Goal: Information Seeking & Learning: Learn about a topic

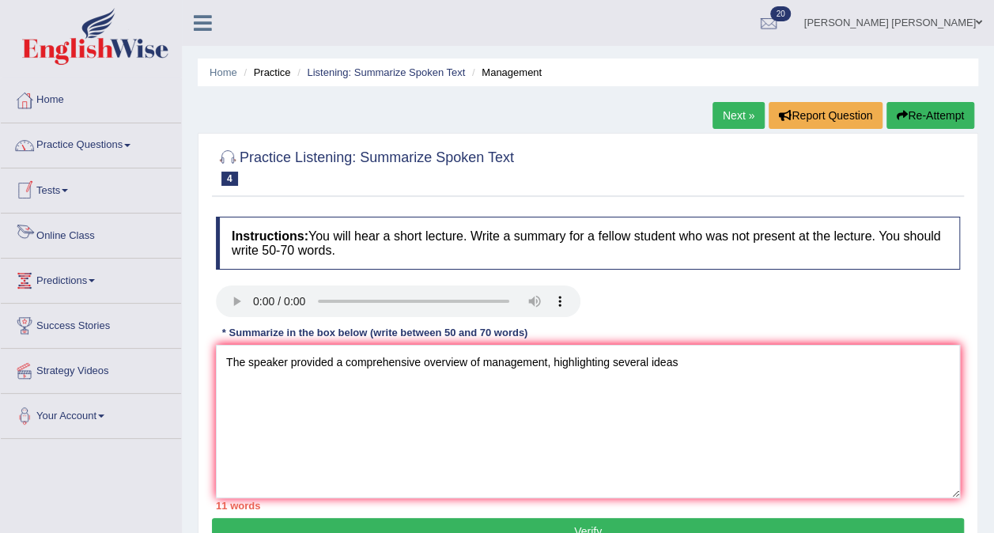
click at [55, 232] on link "Online Class" at bounding box center [91, 234] width 180 height 40
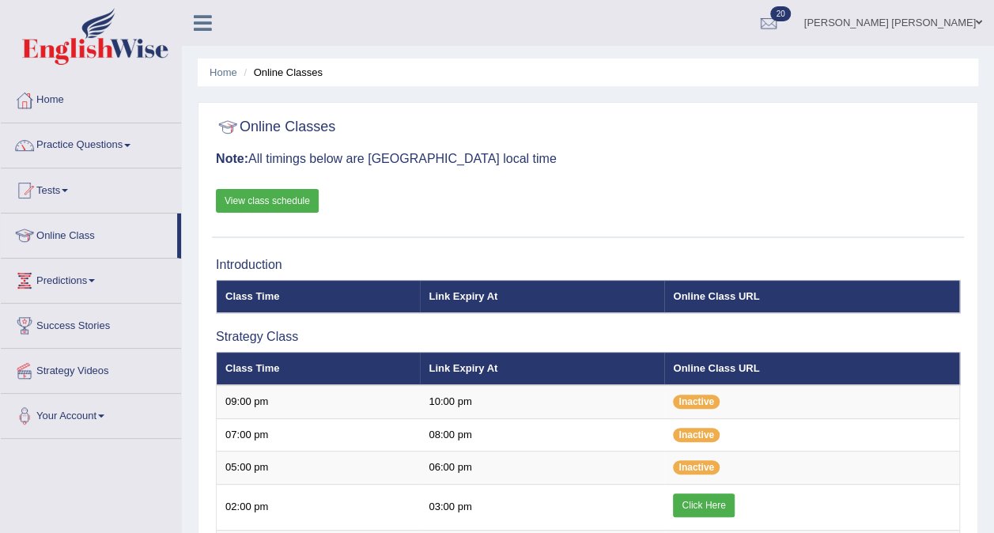
click at [689, 500] on link "Click Here" at bounding box center [703, 506] width 61 height 24
click at [62, 149] on link "Practice Questions" at bounding box center [91, 143] width 180 height 40
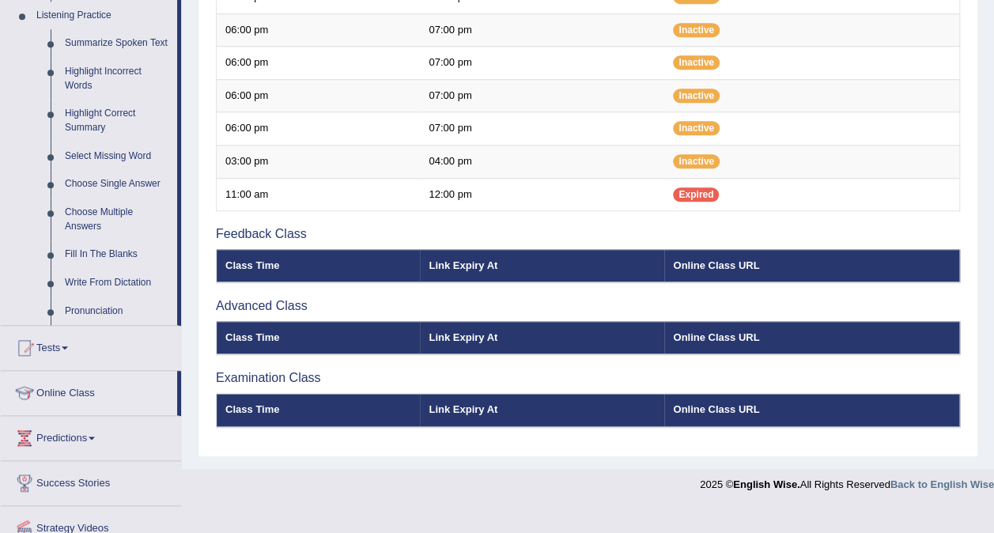
scroll to position [690, 0]
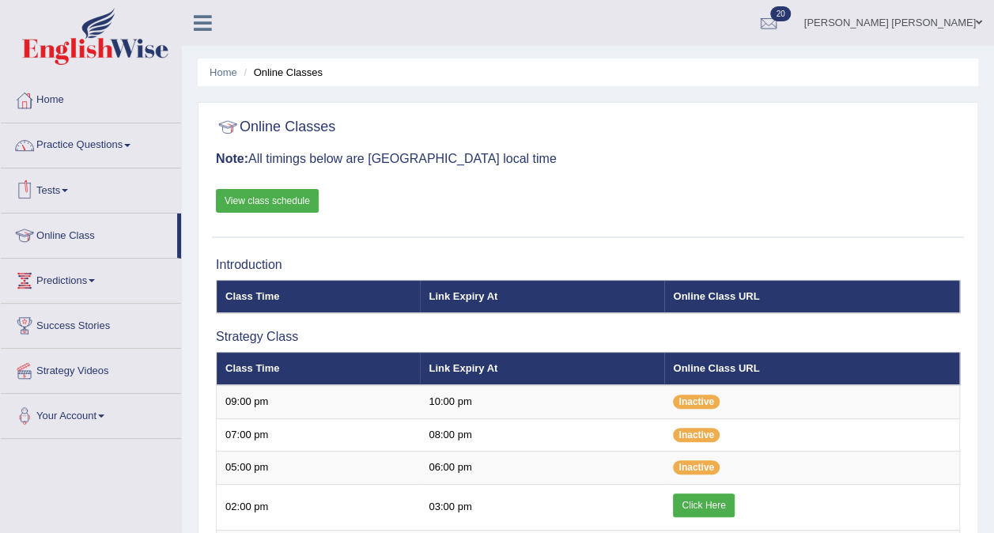
click at [73, 138] on link "Practice Questions" at bounding box center [91, 143] width 180 height 40
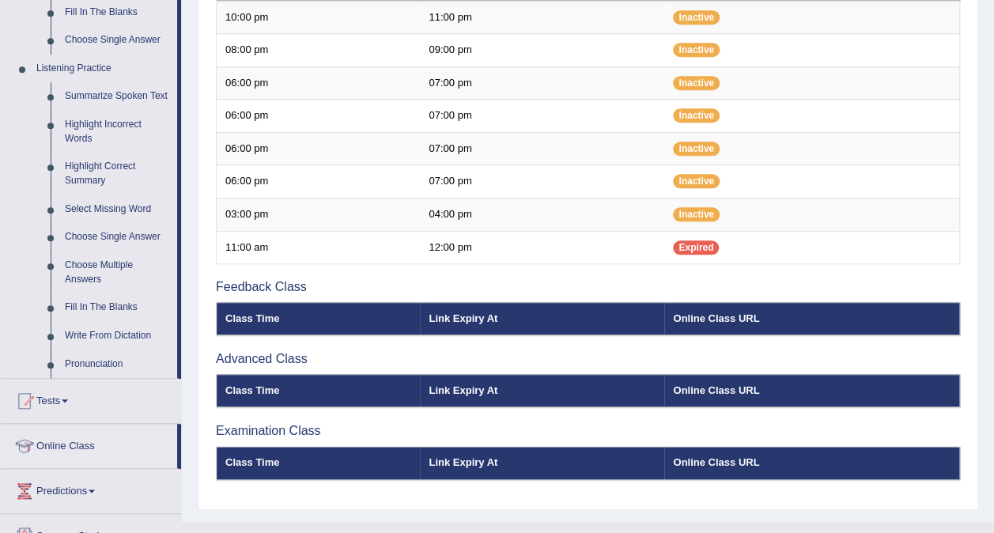
scroll to position [636, 0]
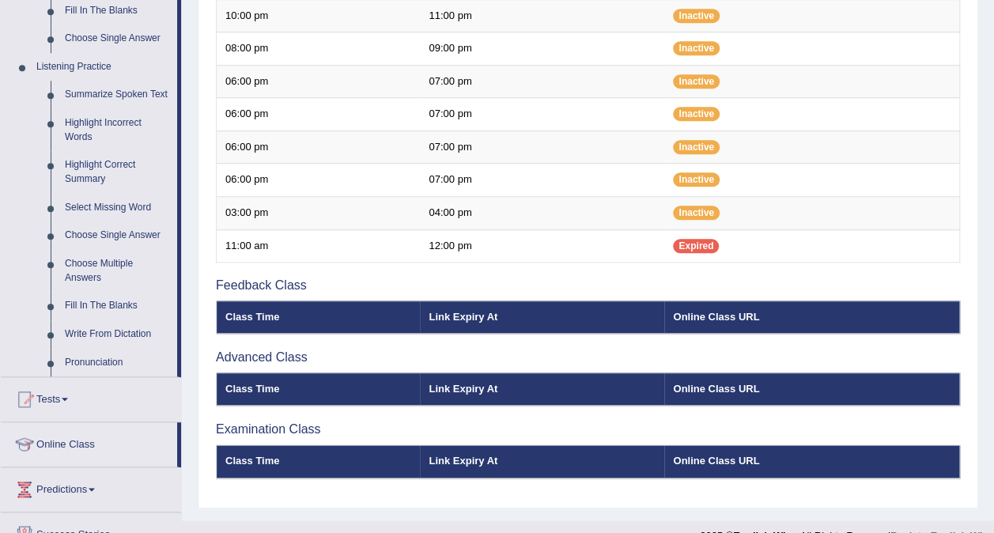
click at [89, 335] on link "Write From Dictation" at bounding box center [117, 334] width 119 height 28
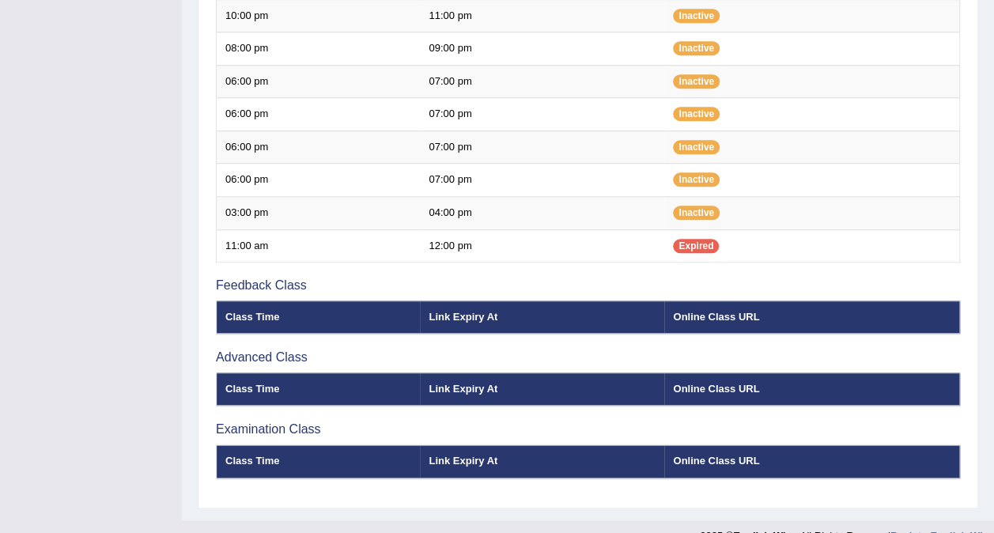
scroll to position [256, 0]
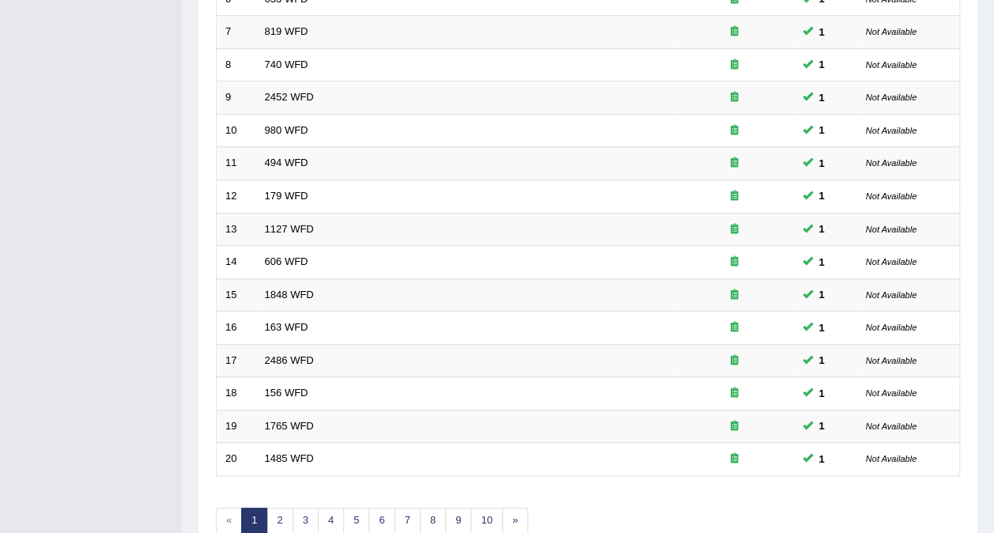
scroll to position [506, 0]
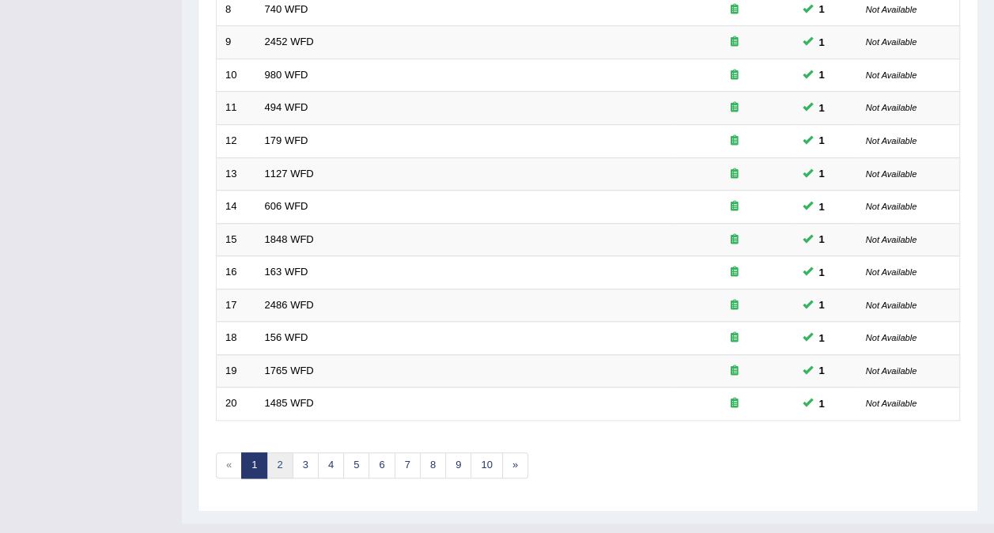
click at [273, 452] on link "2" at bounding box center [280, 465] width 26 height 26
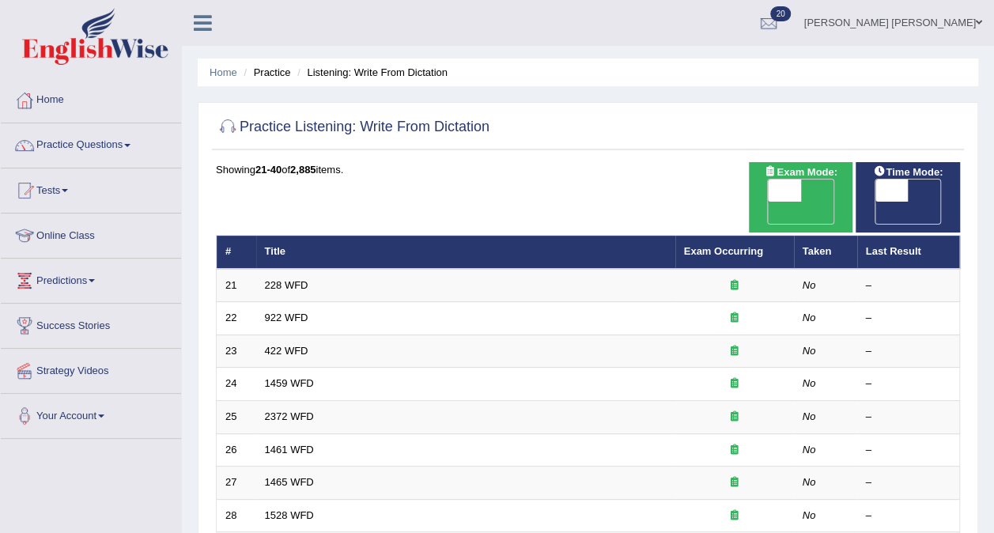
click at [769, 202] on span "OFF" at bounding box center [752, 213] width 33 height 22
checkbox input "true"
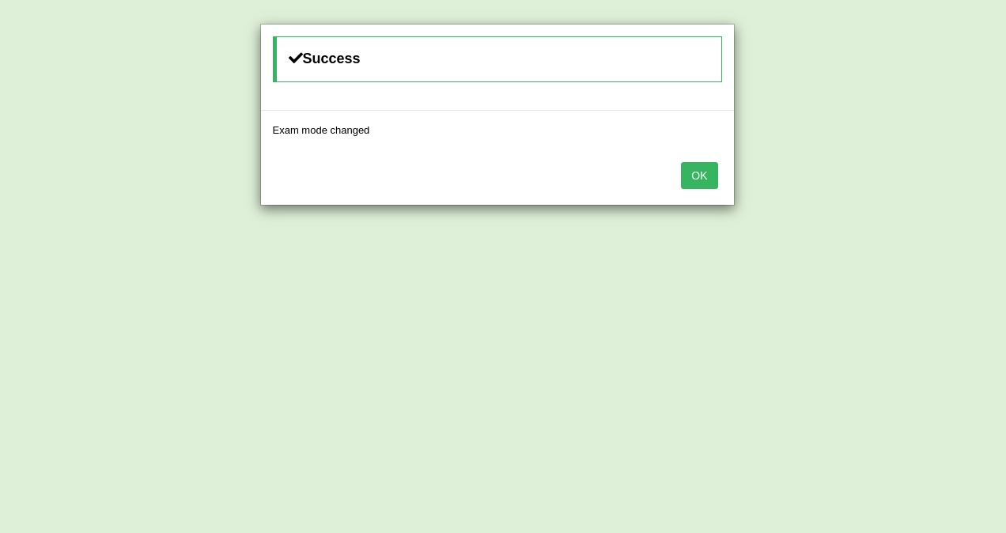
click at [688, 169] on button "OK" at bounding box center [699, 175] width 36 height 27
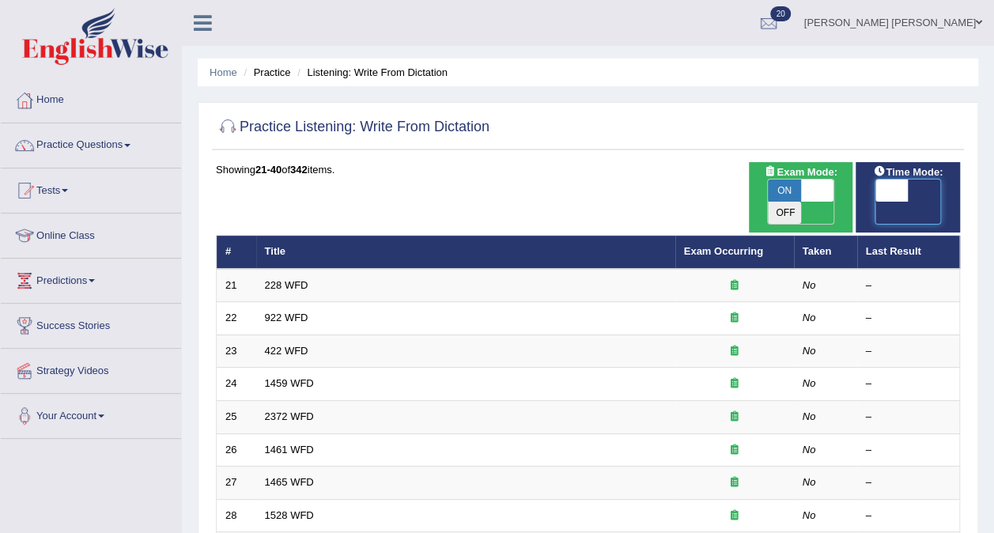
click at [886, 190] on span at bounding box center [892, 191] width 33 height 22
checkbox input "true"
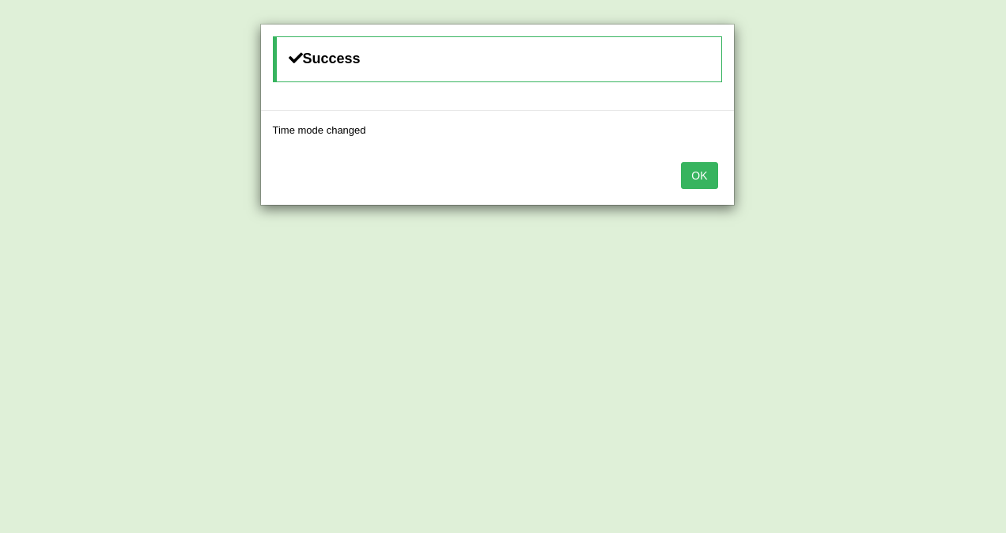
click at [709, 172] on button "OK" at bounding box center [699, 175] width 36 height 27
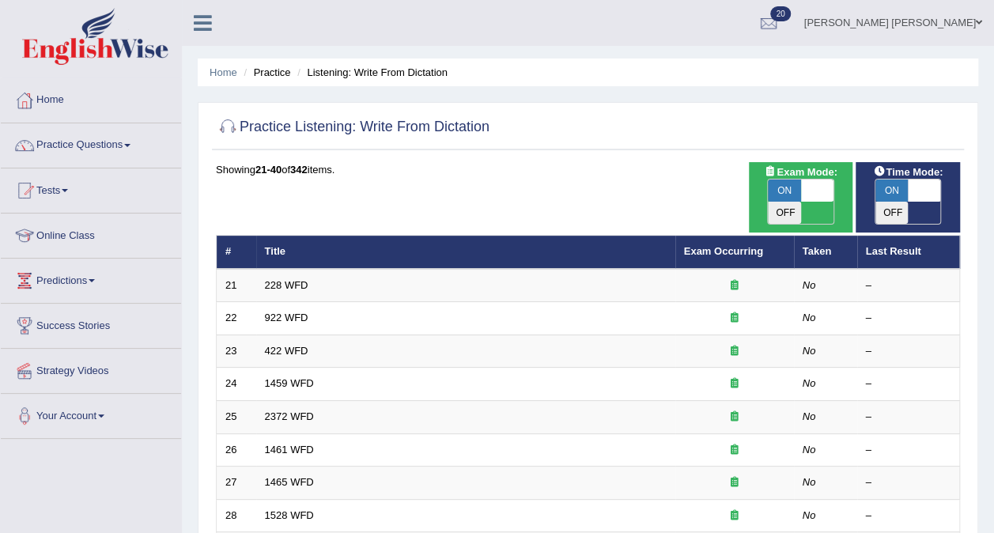
click at [293, 279] on link "228 WFD" at bounding box center [287, 285] width 44 height 12
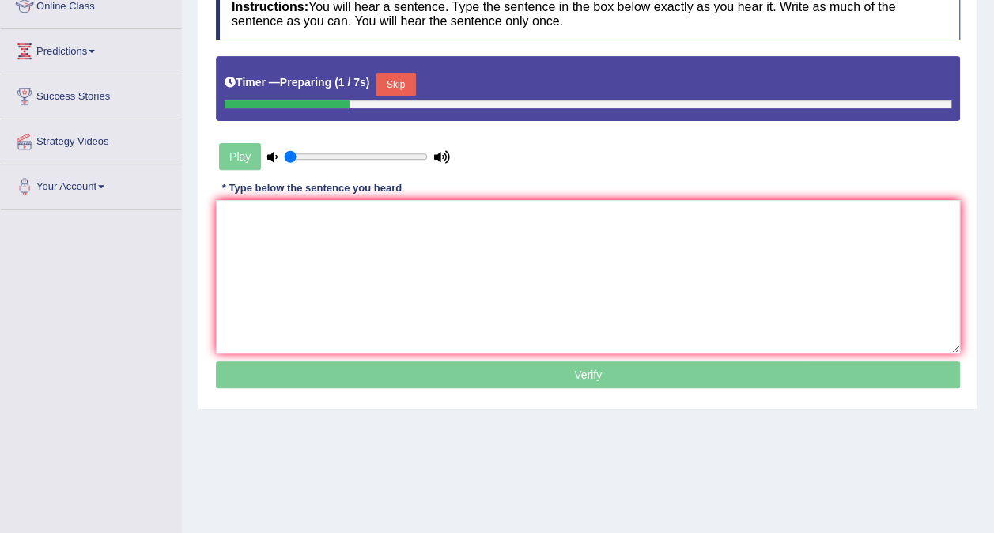
scroll to position [230, 0]
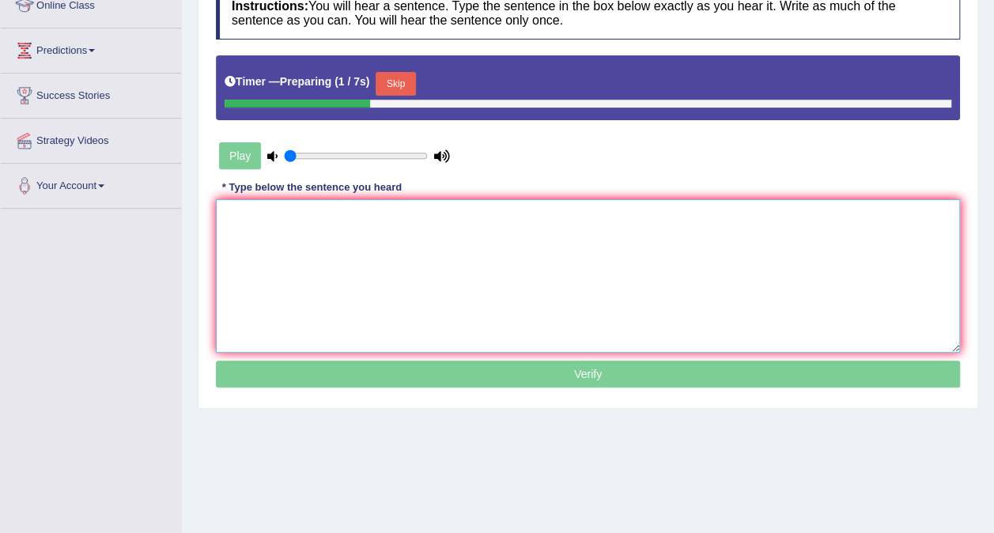
click at [259, 250] on textarea at bounding box center [588, 275] width 744 height 153
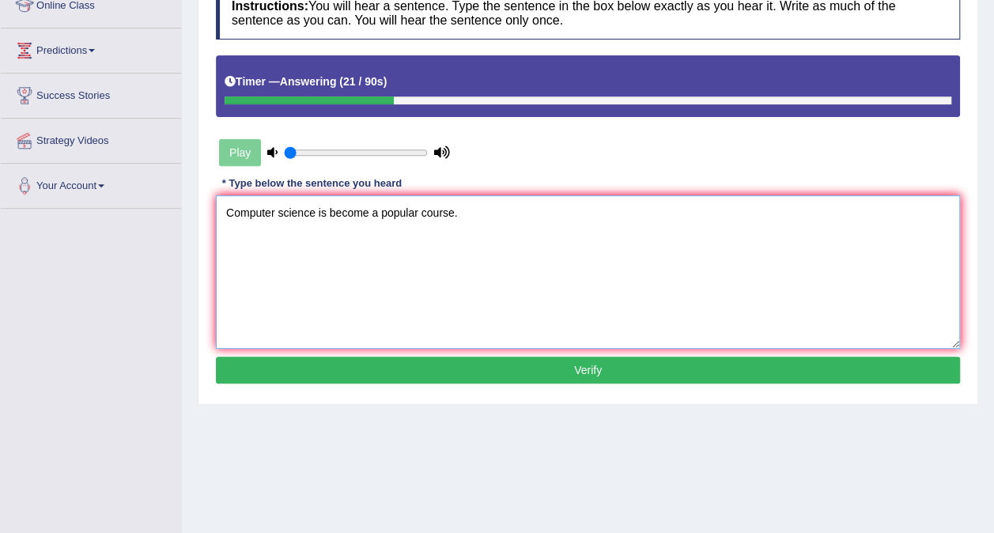
type textarea "Computer science is become a popular course."
click at [410, 370] on button "Verify" at bounding box center [588, 370] width 744 height 27
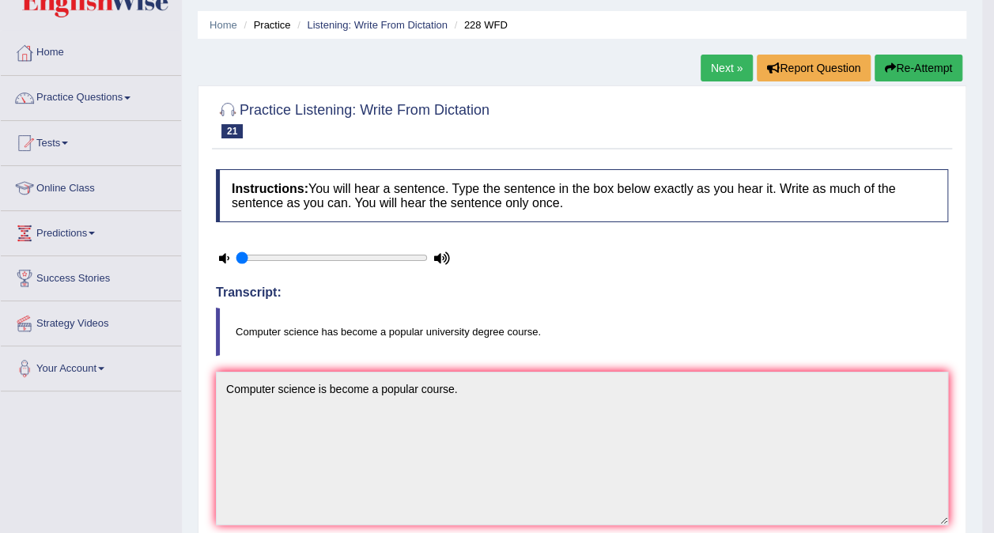
scroll to position [0, 0]
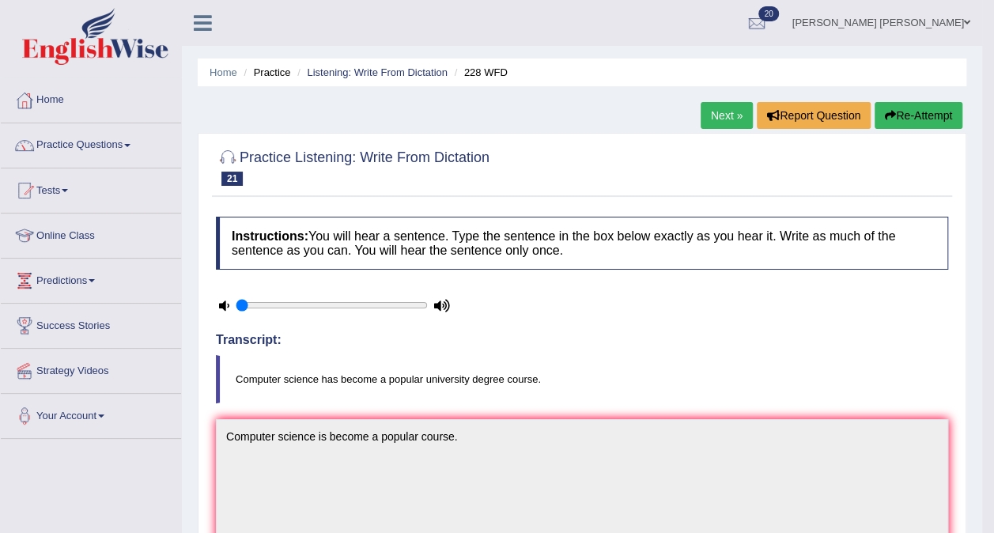
click at [352, 74] on link "Listening: Write From Dictation" at bounding box center [377, 72] width 141 height 12
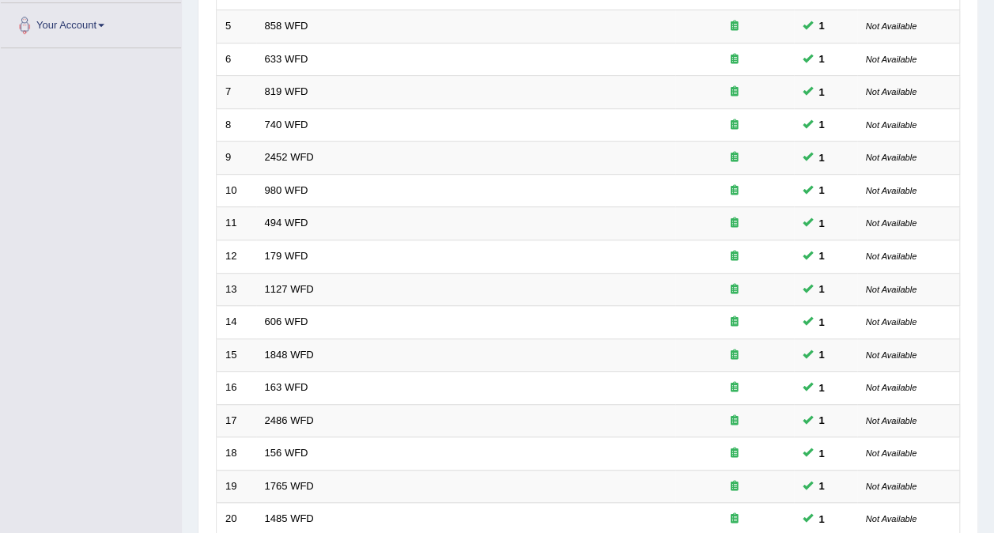
scroll to position [506, 0]
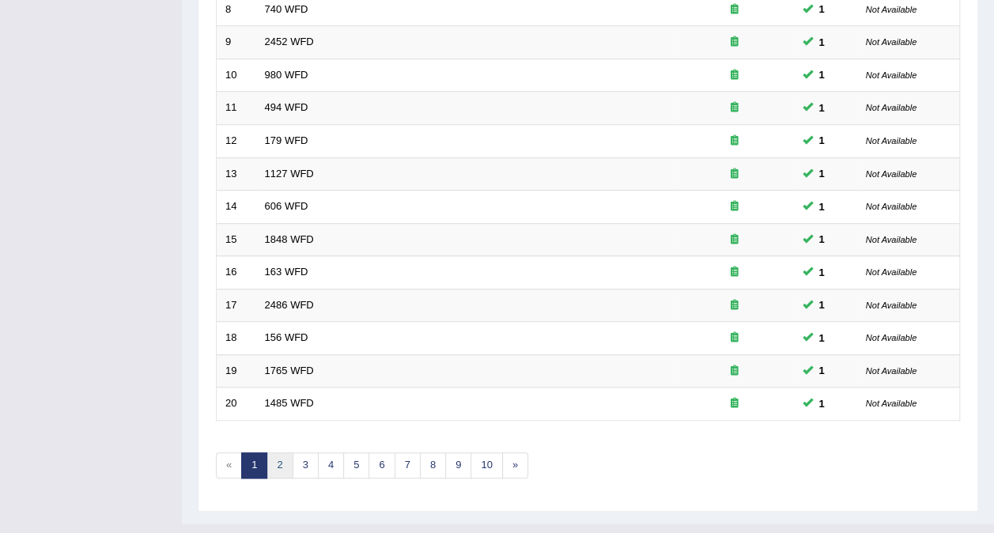
click at [282, 452] on link "2" at bounding box center [280, 465] width 26 height 26
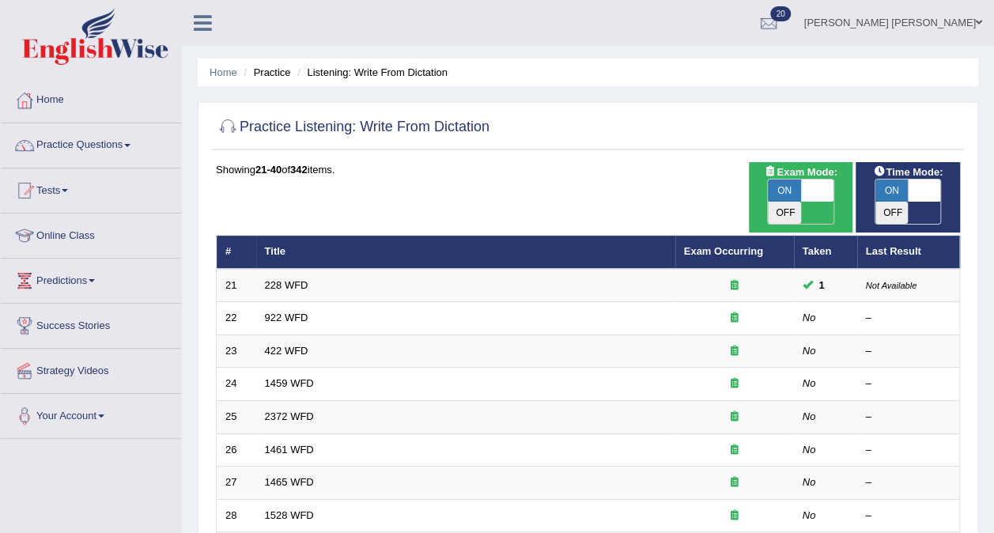
click at [287, 312] on link "922 WFD" at bounding box center [287, 318] width 44 height 12
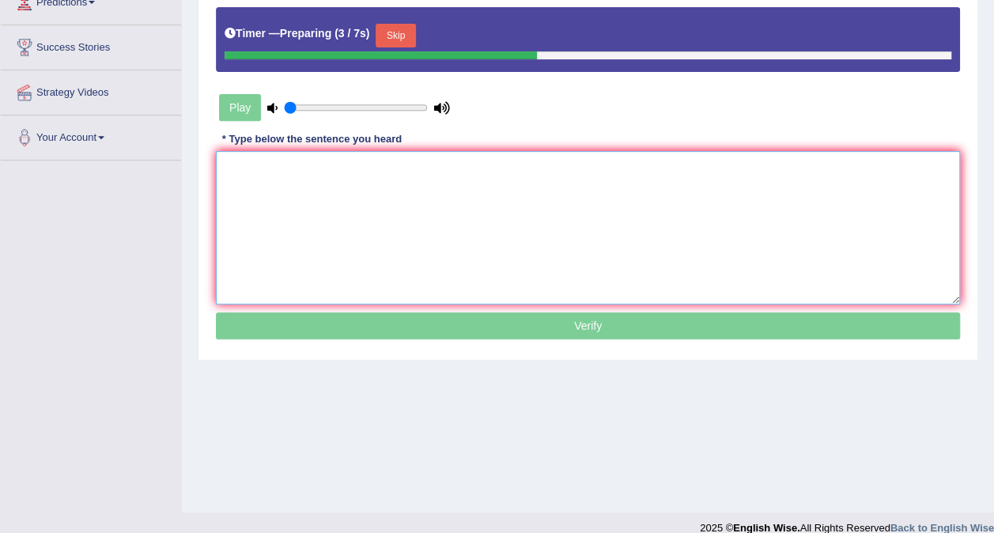
click at [293, 204] on textarea at bounding box center [588, 227] width 744 height 153
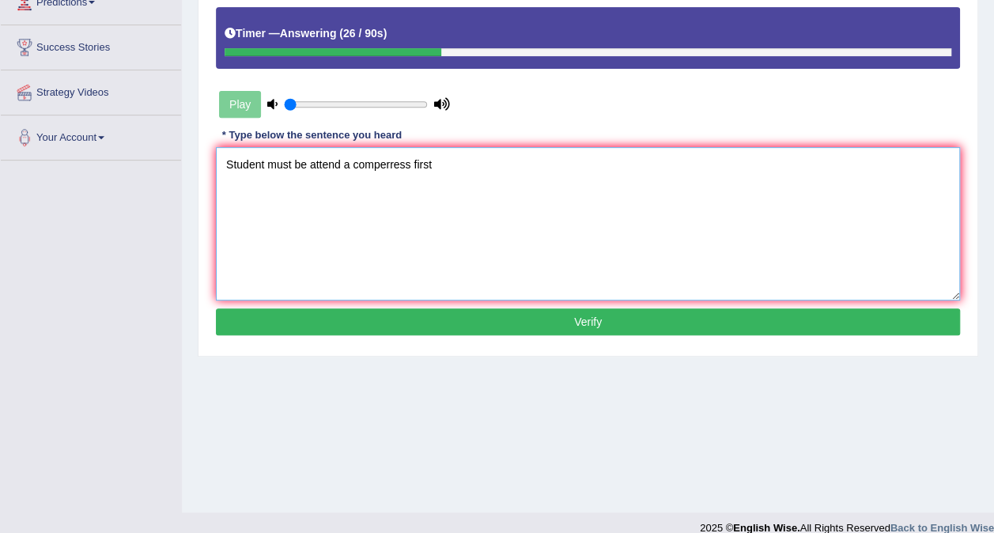
click at [409, 164] on textarea "Student must be attend a comperress first" at bounding box center [588, 223] width 744 height 153
type textarea "Student must be attend a comferecens first"
click at [497, 312] on button "Verify" at bounding box center [588, 321] width 744 height 27
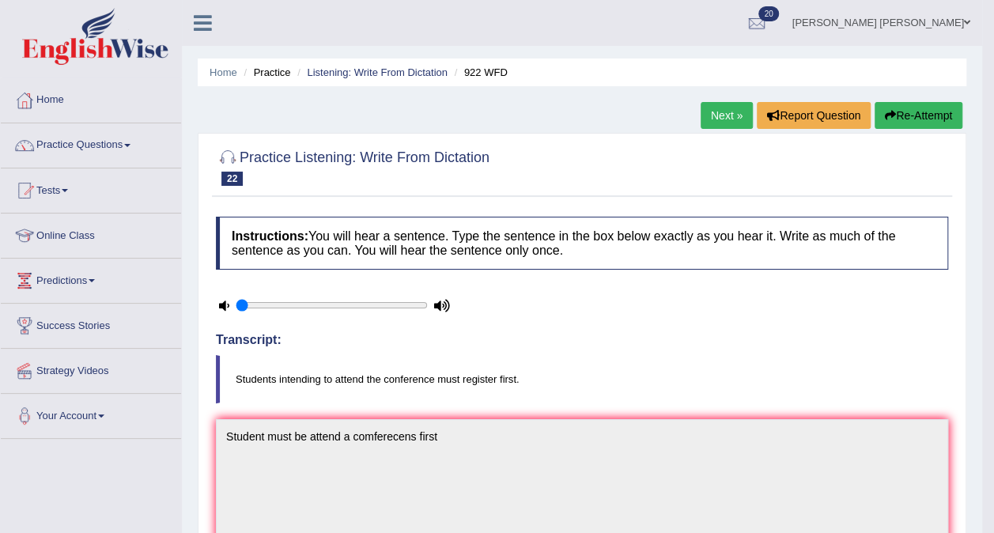
click at [391, 78] on link "Listening: Write From Dictation" at bounding box center [377, 72] width 141 height 12
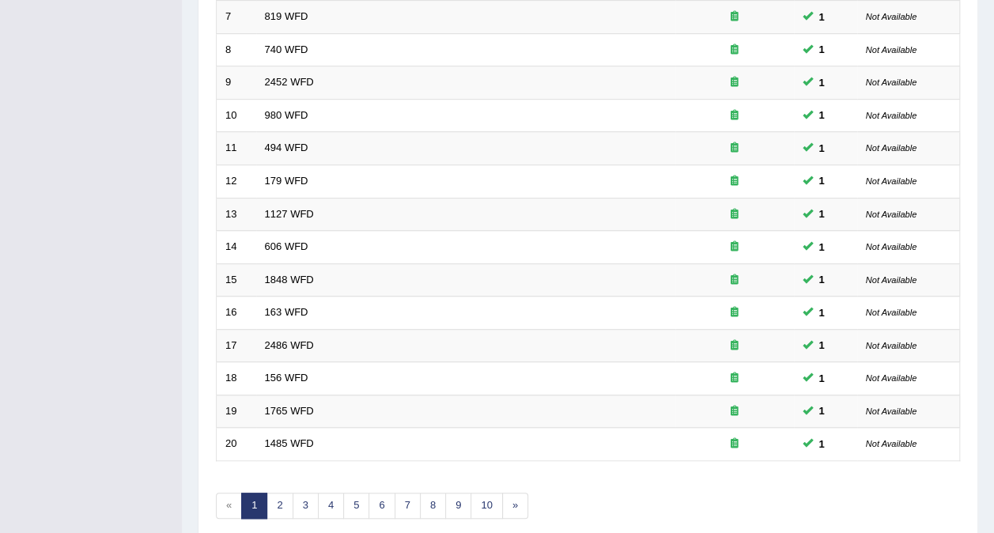
scroll to position [493, 0]
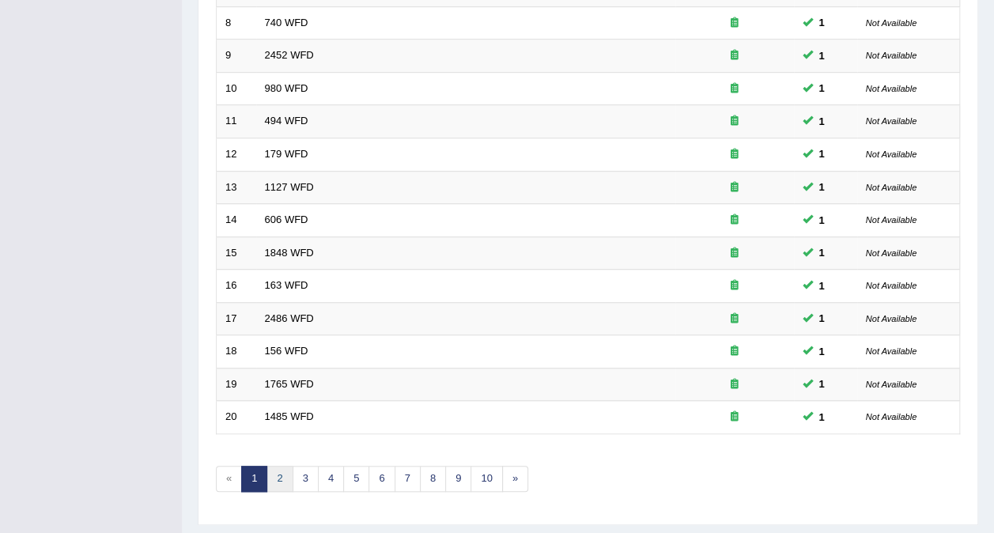
click at [278, 466] on link "2" at bounding box center [280, 479] width 26 height 26
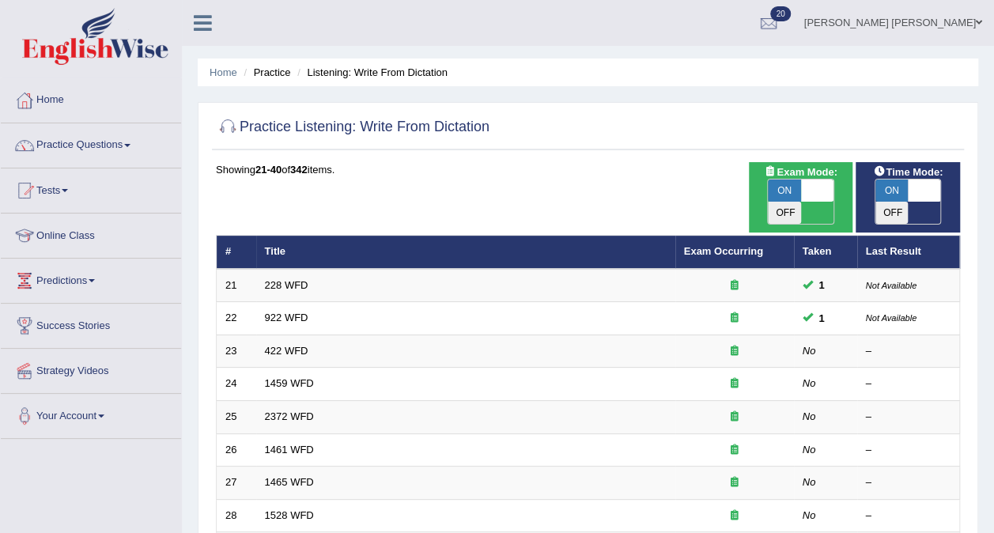
click at [282, 345] on link "422 WFD" at bounding box center [287, 351] width 44 height 12
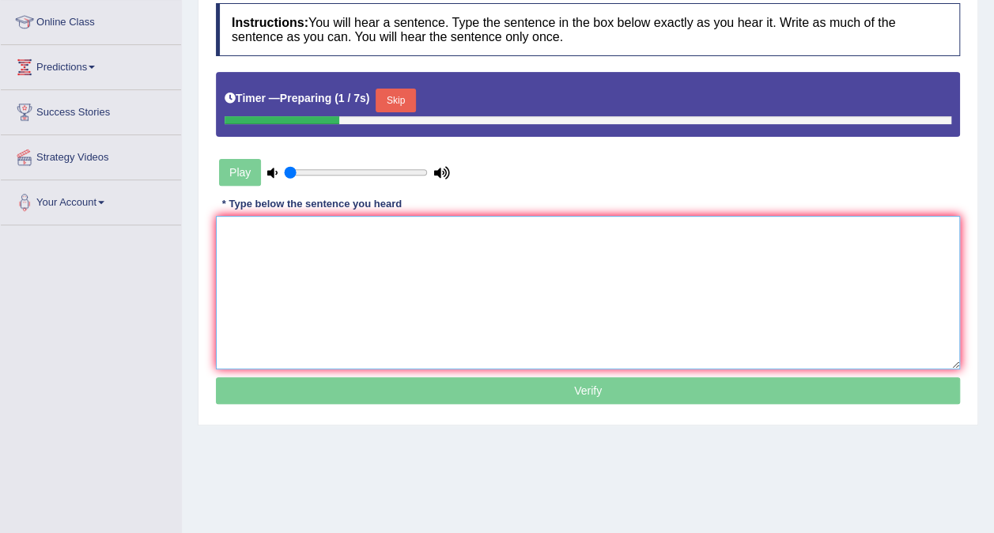
click at [335, 267] on textarea at bounding box center [588, 292] width 744 height 153
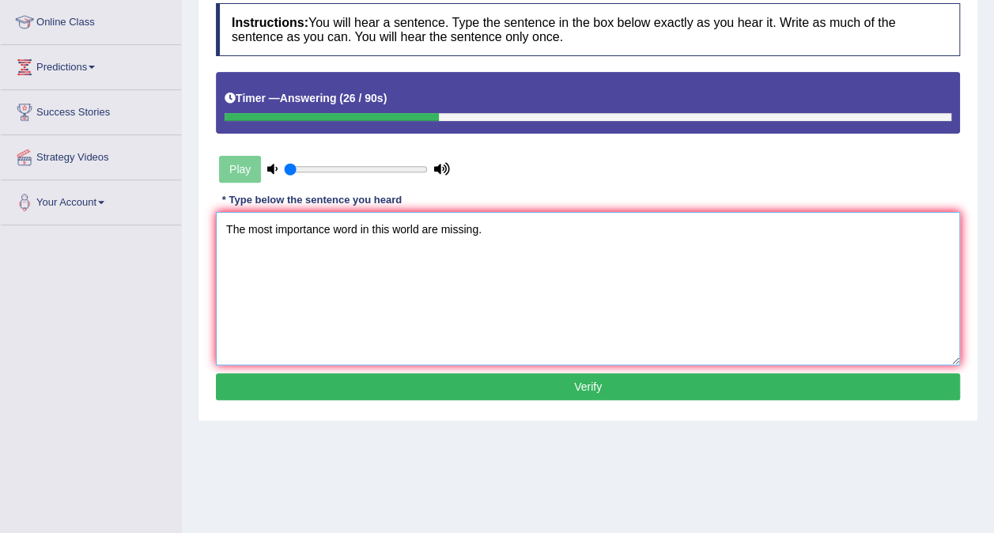
type textarea "The most importance word in this world are missing."
click at [484, 384] on button "Verify" at bounding box center [588, 386] width 744 height 27
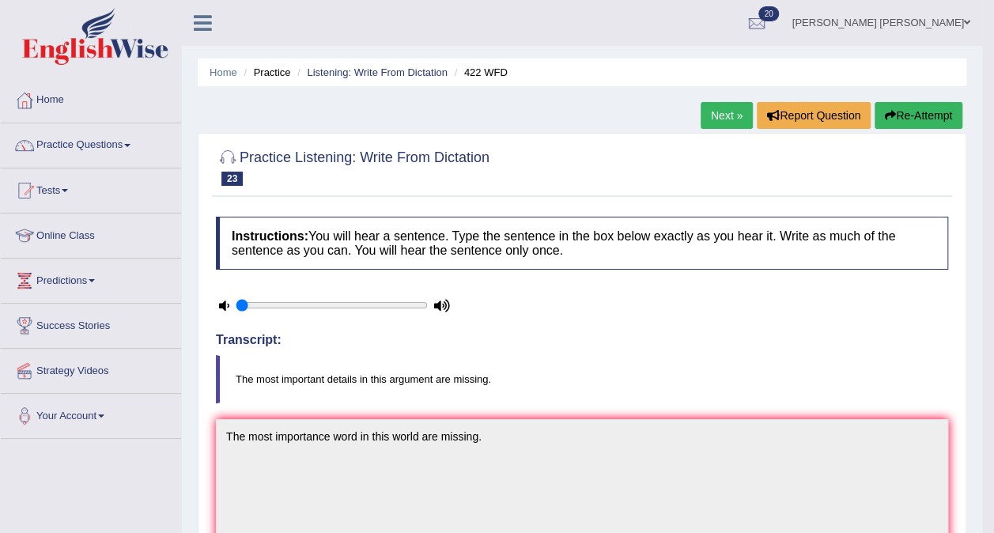
click at [374, 74] on link "Listening: Write From Dictation" at bounding box center [377, 72] width 141 height 12
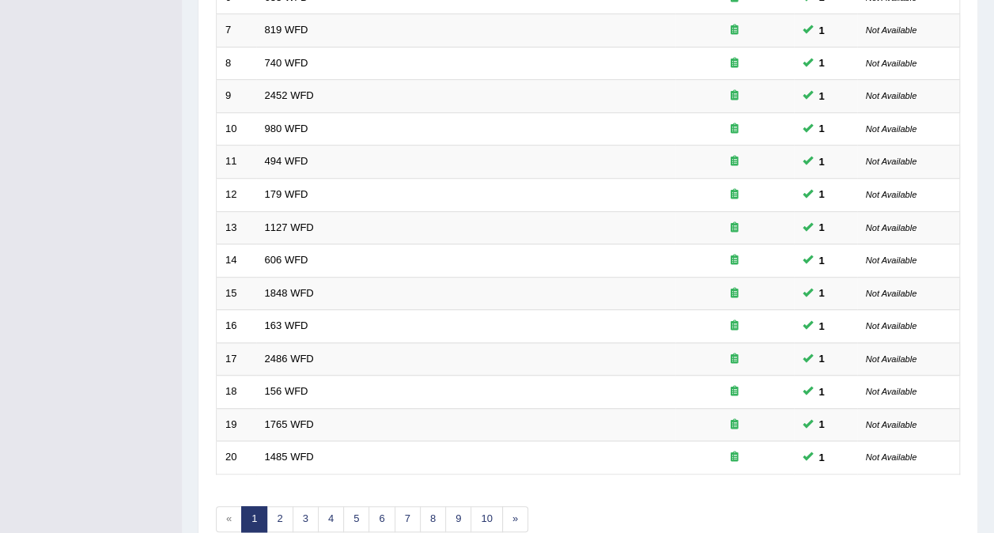
scroll to position [506, 0]
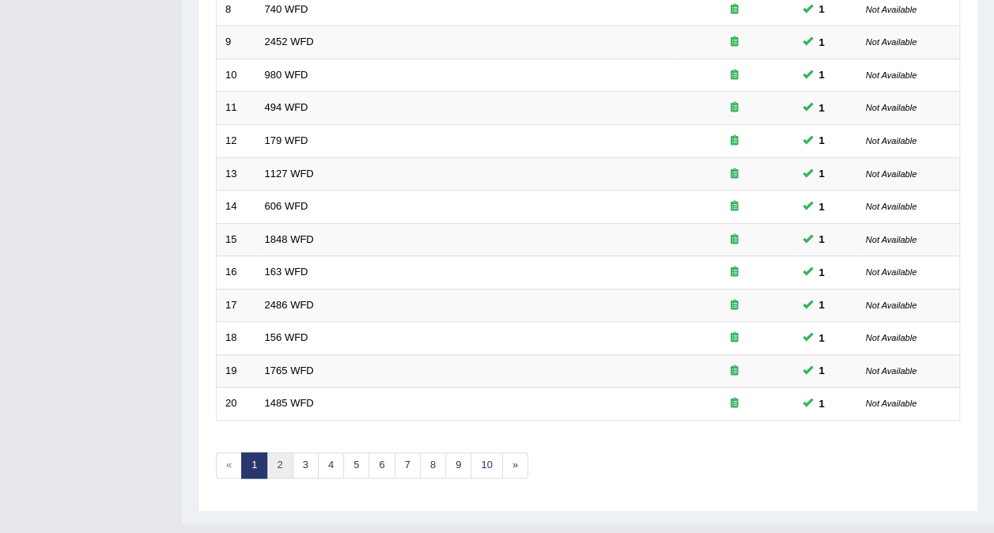
click at [280, 452] on link "2" at bounding box center [280, 465] width 26 height 26
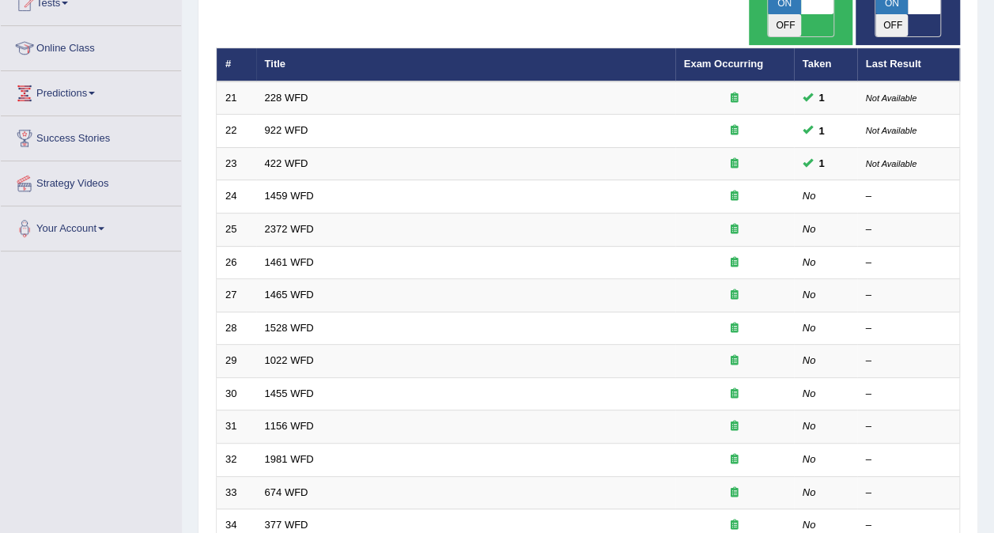
click at [282, 190] on link "1459 WFD" at bounding box center [289, 196] width 49 height 12
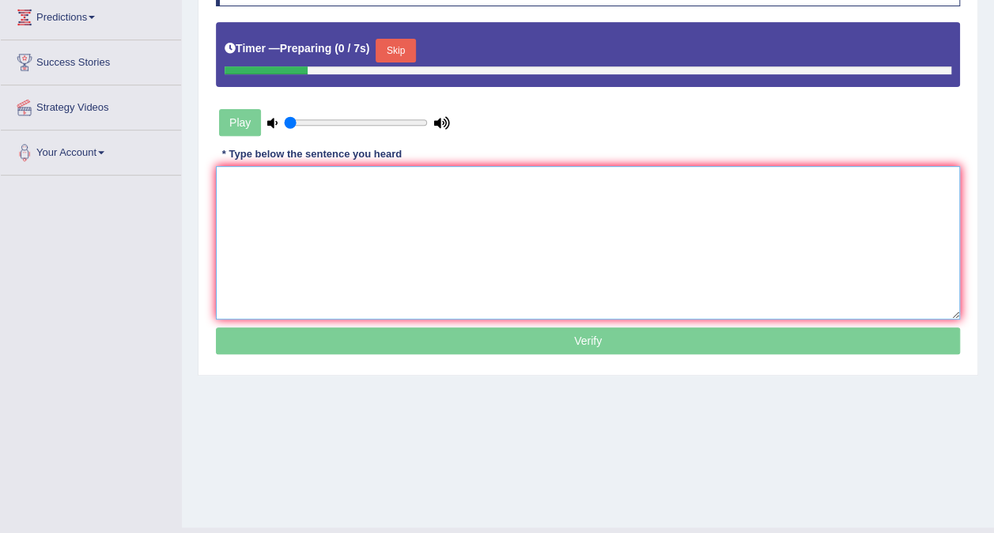
click at [369, 223] on textarea at bounding box center [588, 242] width 744 height 153
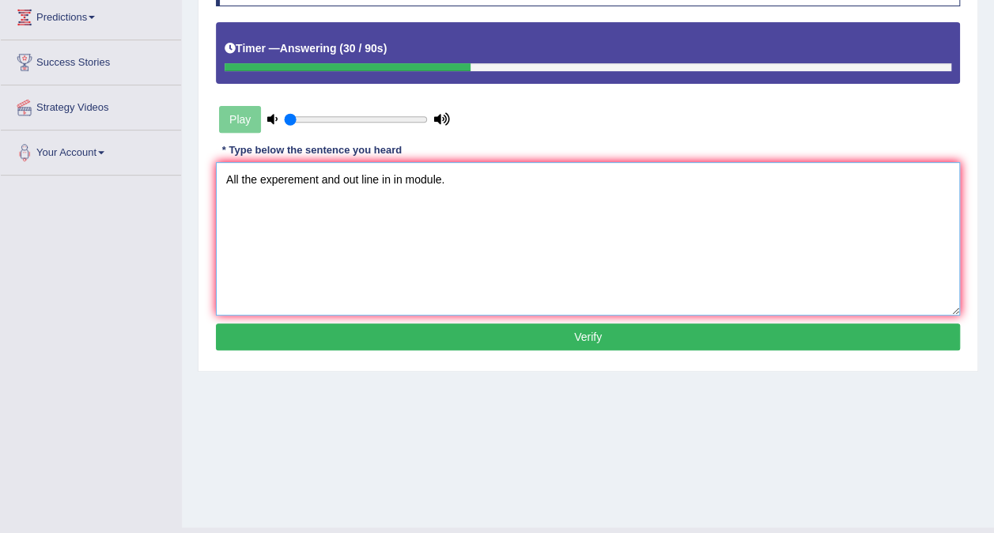
type textarea "All the experement and out line in in module."
click at [623, 332] on button "Verify" at bounding box center [588, 337] width 744 height 27
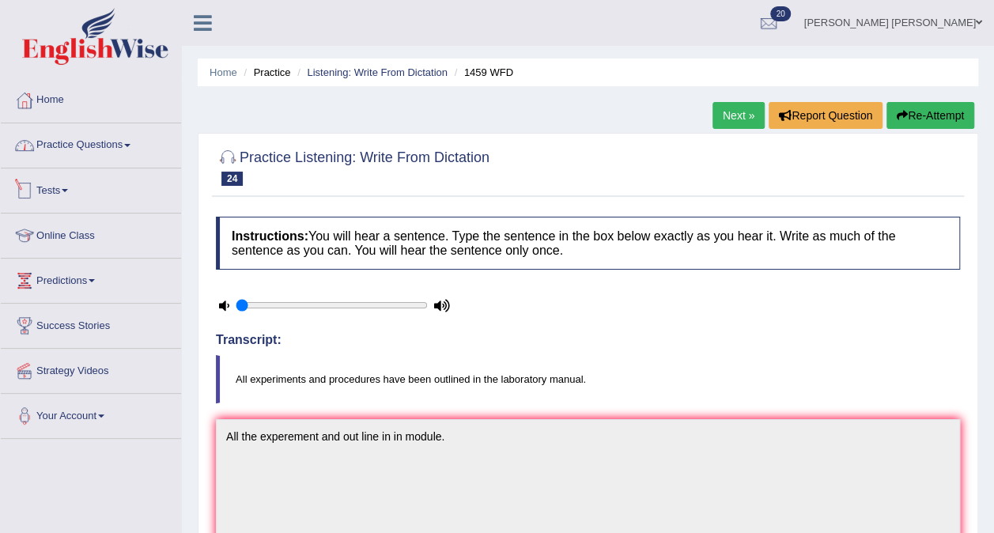
click at [117, 139] on link "Practice Questions" at bounding box center [91, 143] width 180 height 40
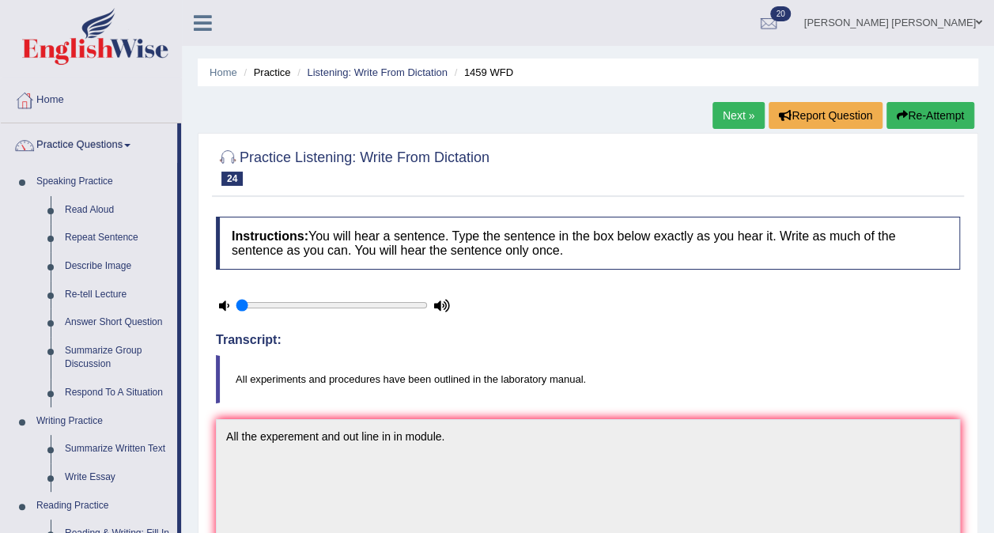
click at [81, 237] on link "Repeat Sentence" at bounding box center [117, 238] width 119 height 28
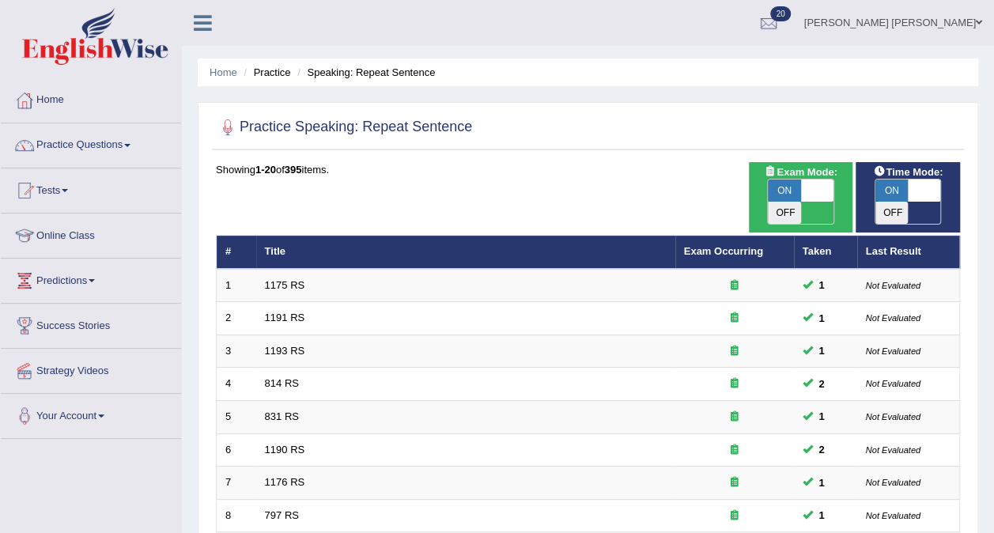
click at [65, 104] on link "Home" at bounding box center [91, 98] width 180 height 40
